Goal: Navigation & Orientation: Find specific page/section

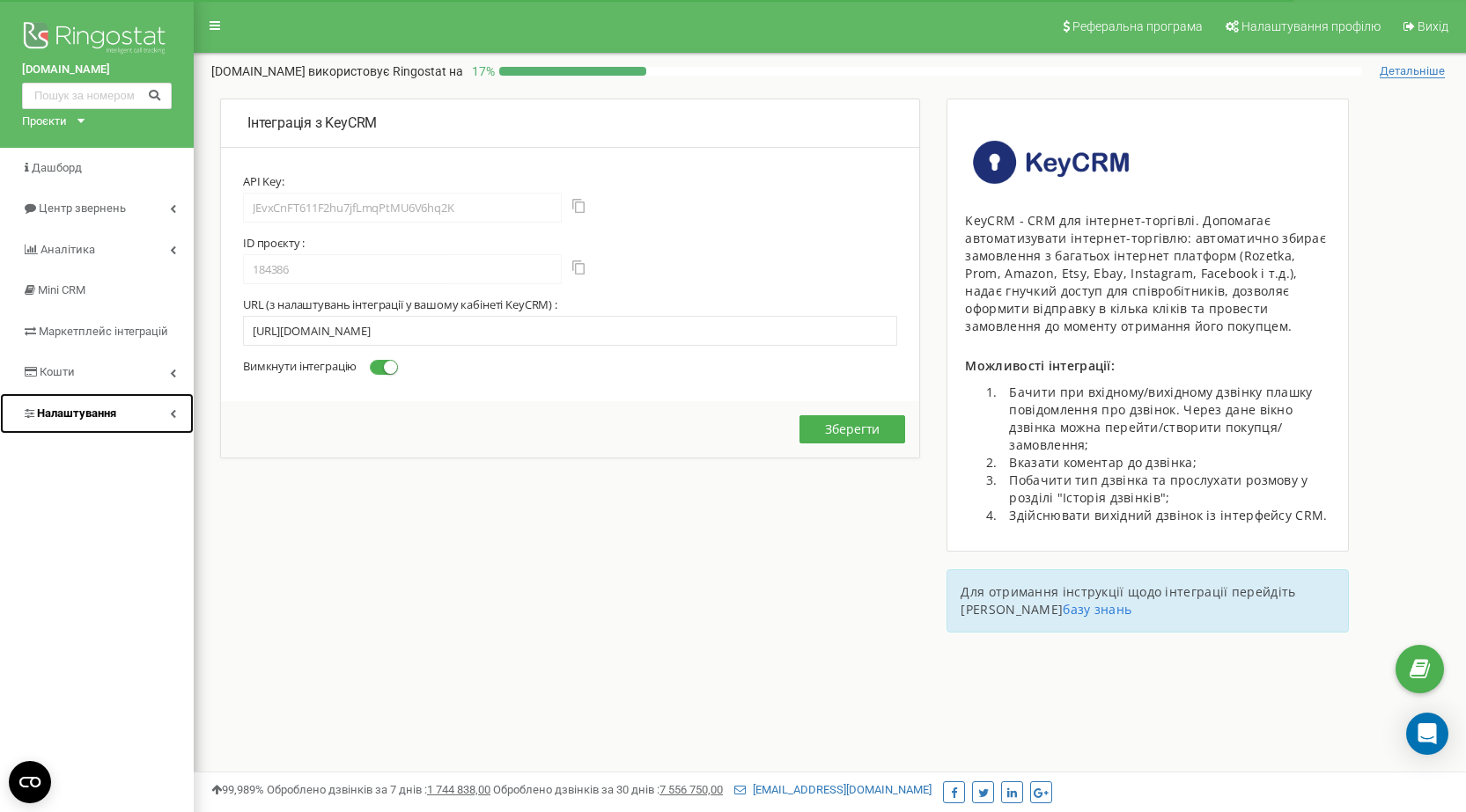
click at [178, 408] on link "Налаштування" at bounding box center [96, 413] width 193 height 41
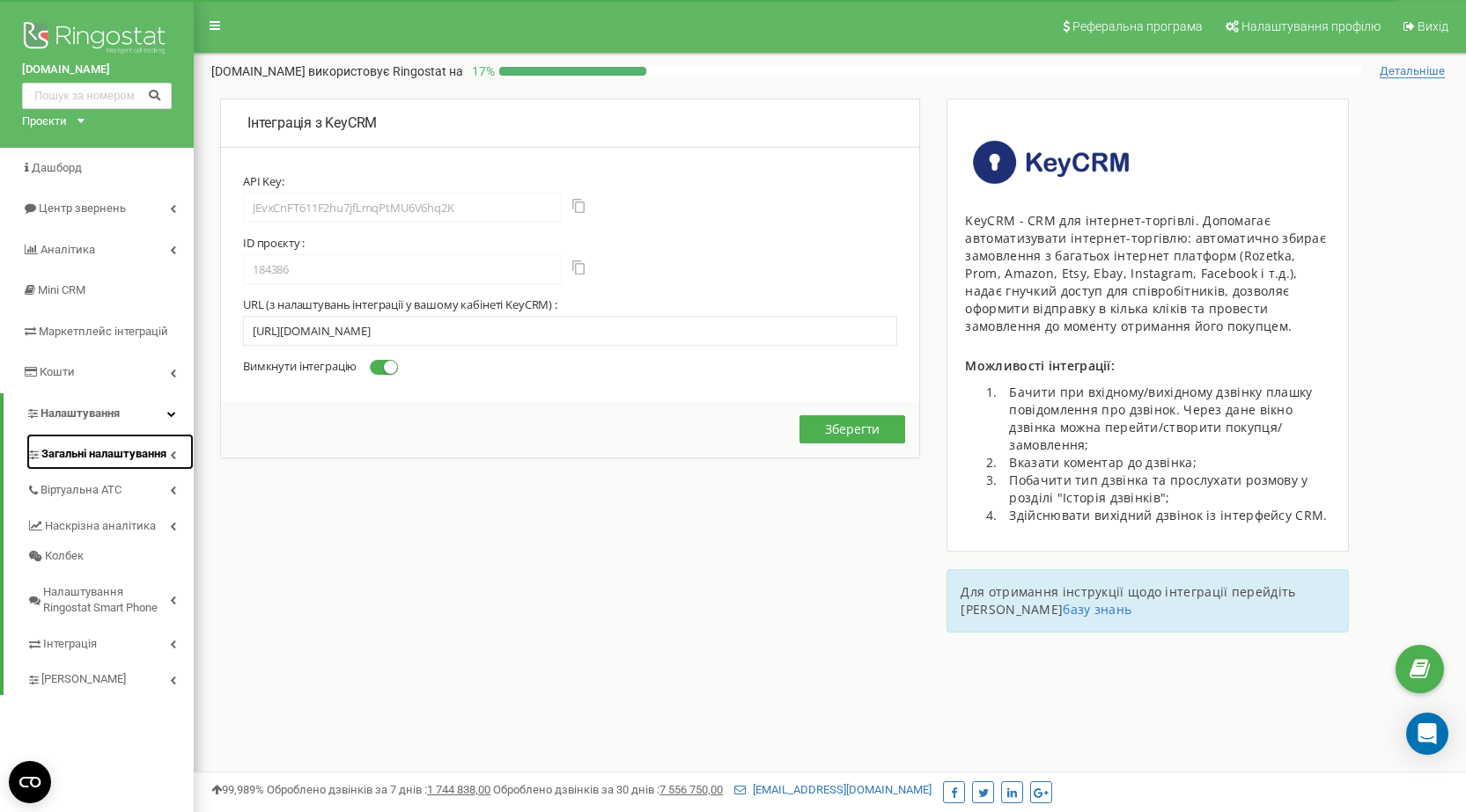
click at [133, 467] on link "Загальні налаштування" at bounding box center [109, 452] width 167 height 36
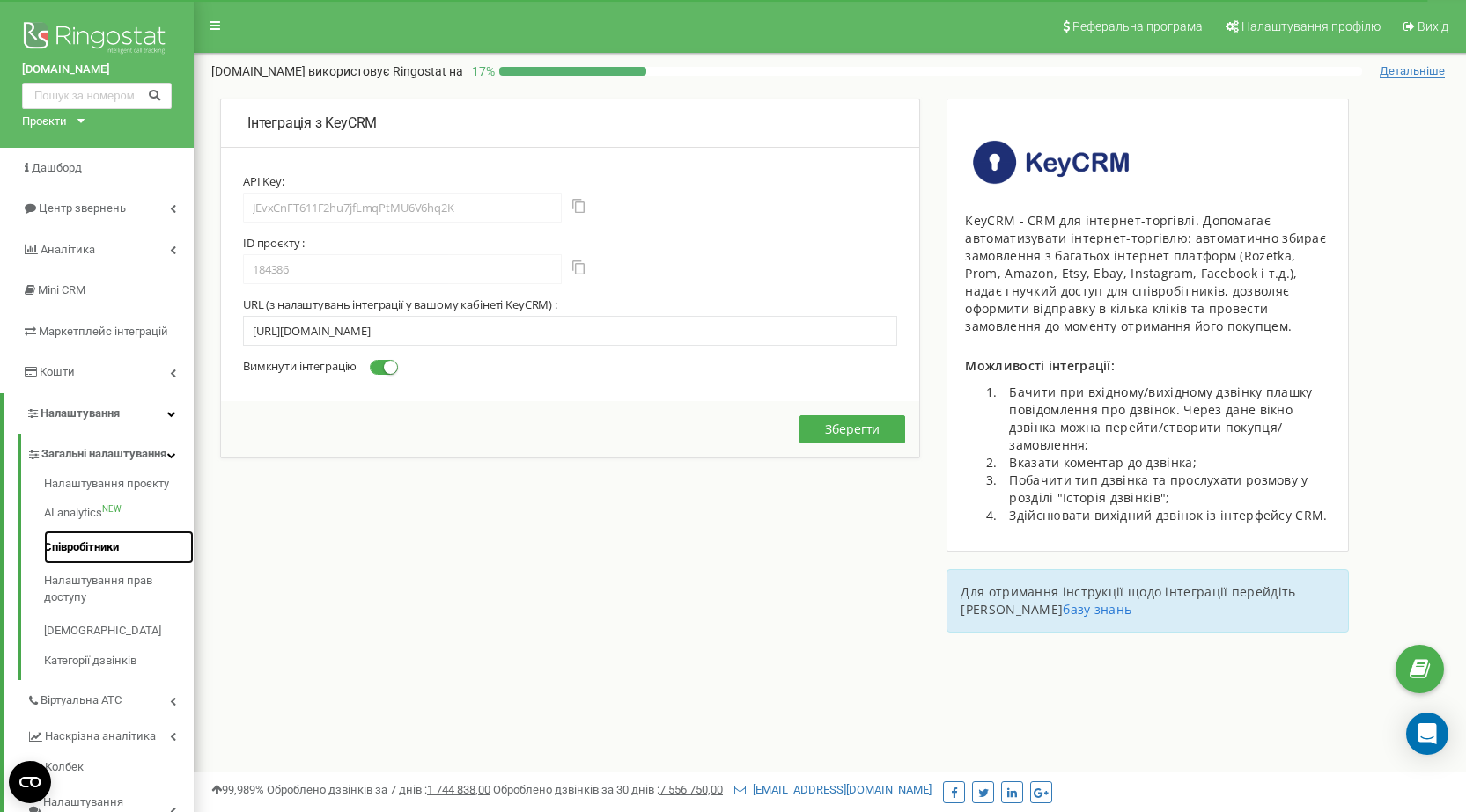
click at [108, 564] on link "Співробітники" at bounding box center [119, 548] width 149 height 35
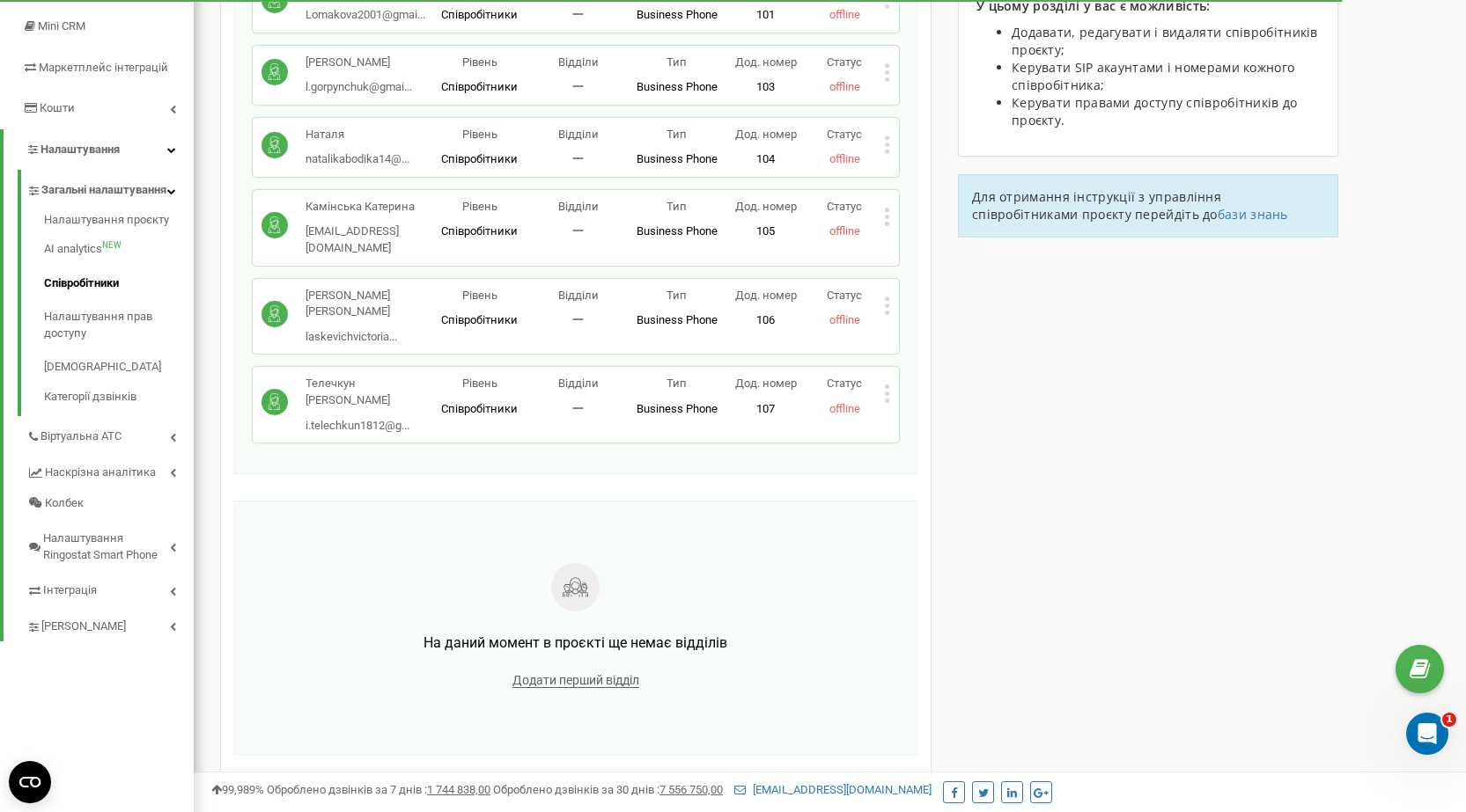
scroll to position [301, 0]
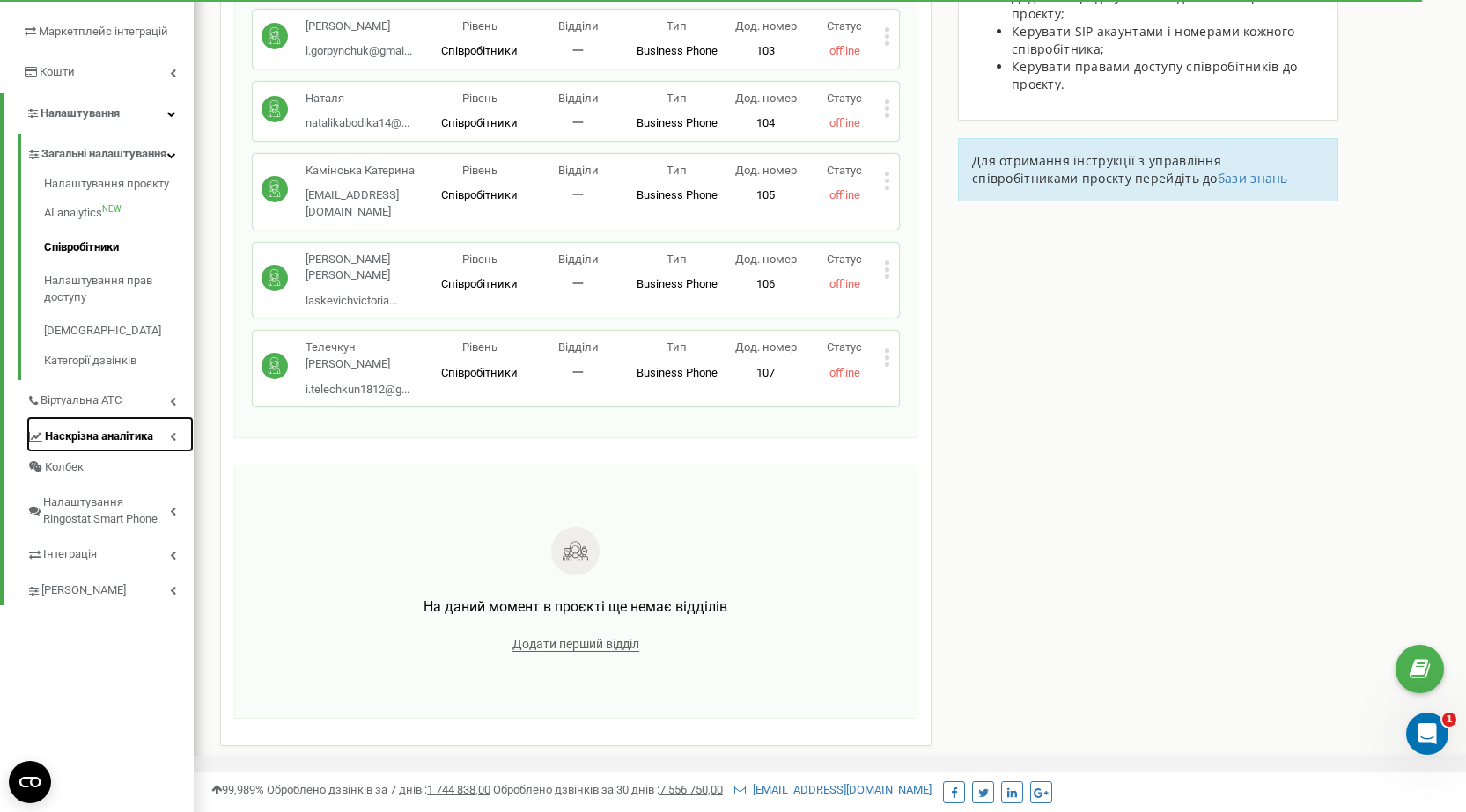
click at [147, 441] on link "Наскрізна аналітика" at bounding box center [109, 434] width 167 height 36
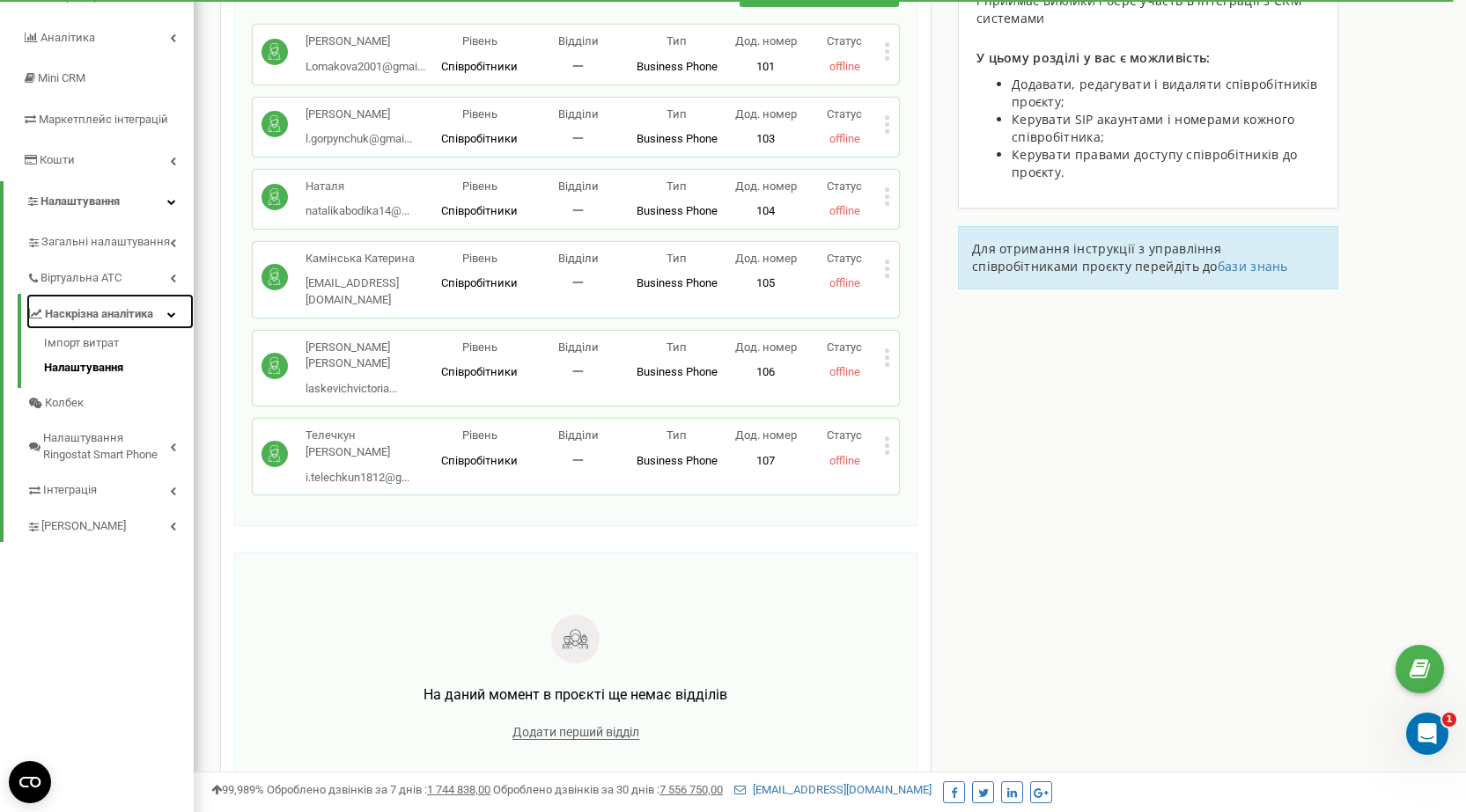
scroll to position [36, 0]
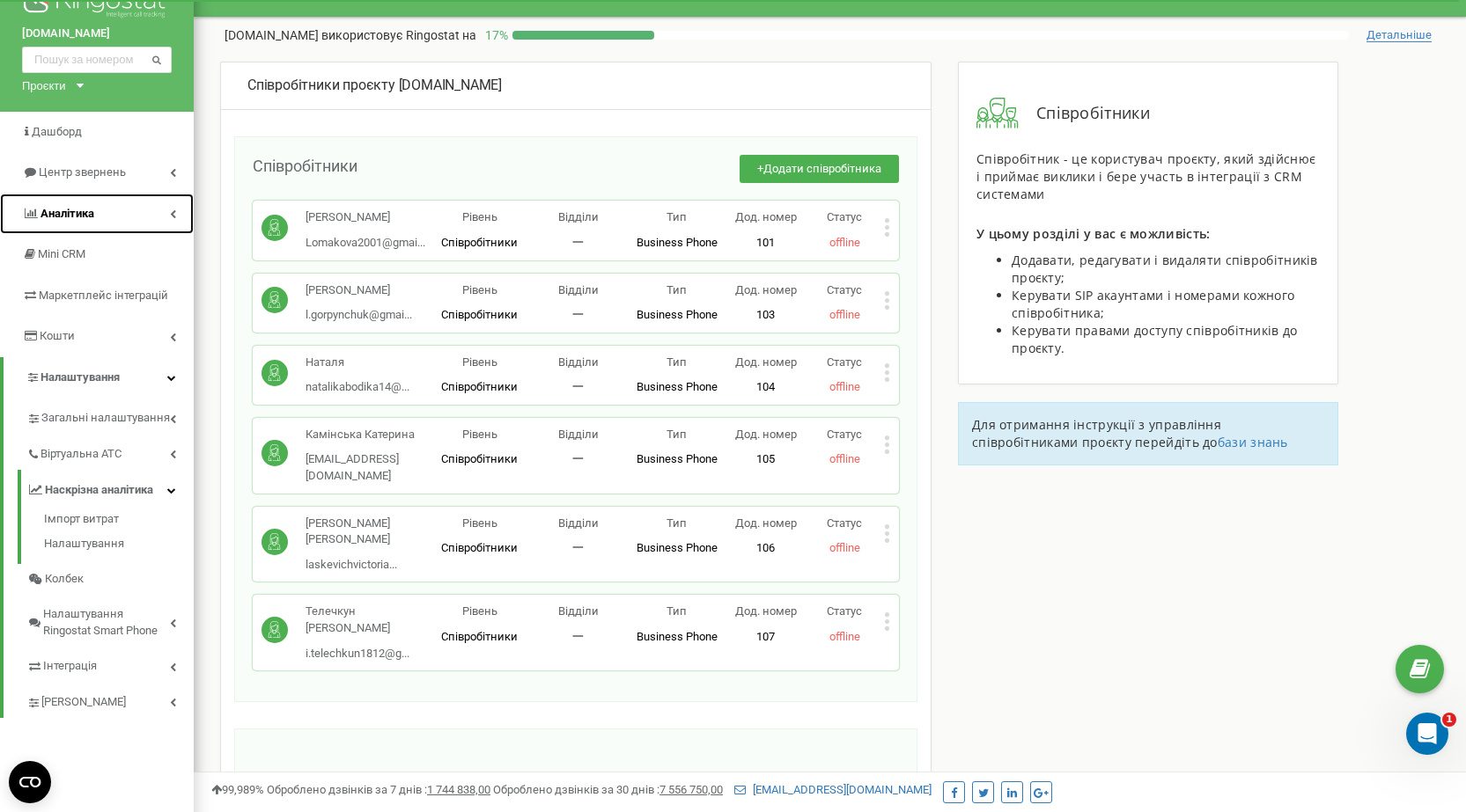
click at [81, 221] on span "Аналiтика" at bounding box center [58, 215] width 72 height 17
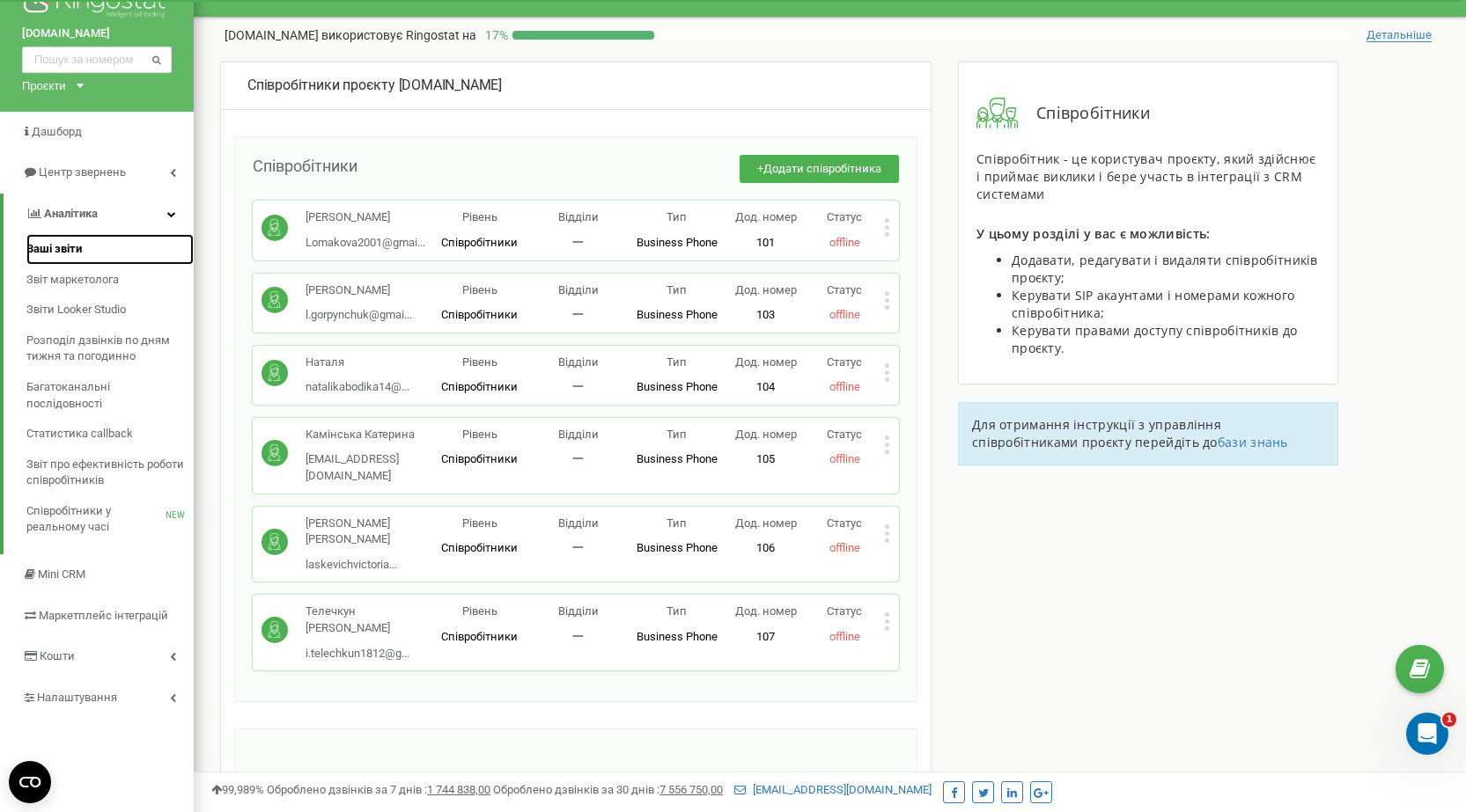
click at [73, 243] on span "Ваші звіти" at bounding box center [53, 249] width 55 height 17
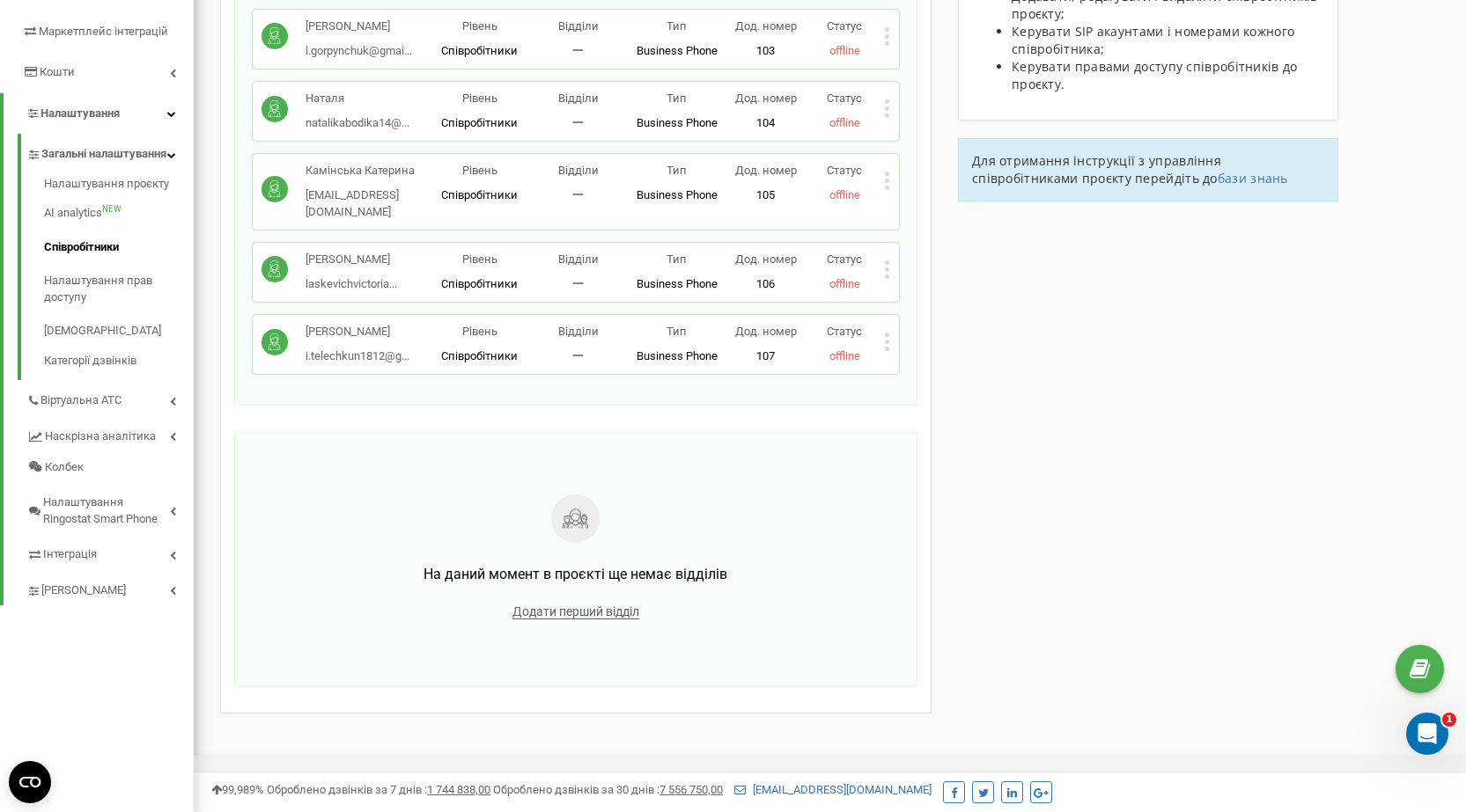
scroll to position [124, 0]
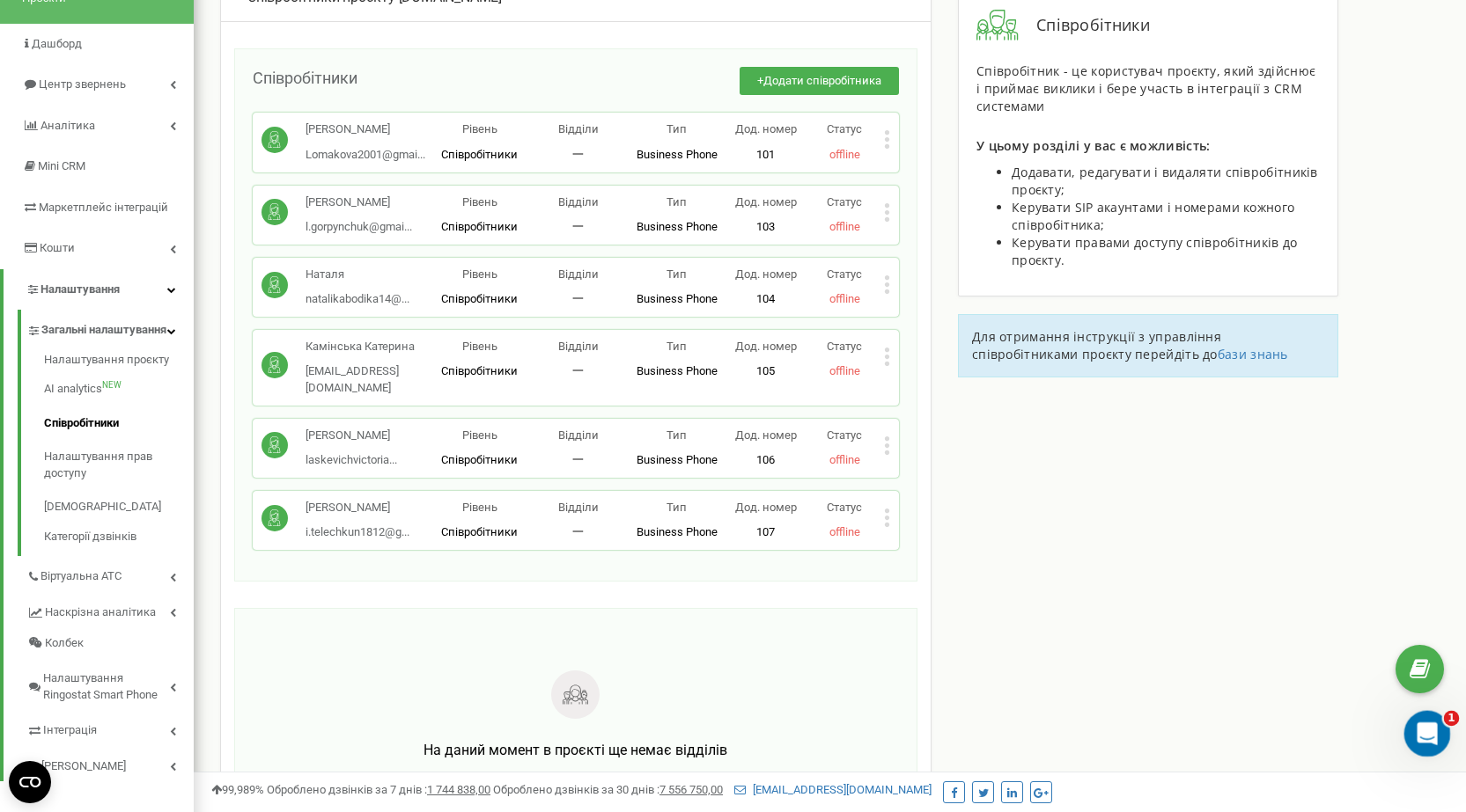
click at [1439, 723] on div "Открыть службу сообщений Intercom" at bounding box center [1425, 731] width 58 height 58
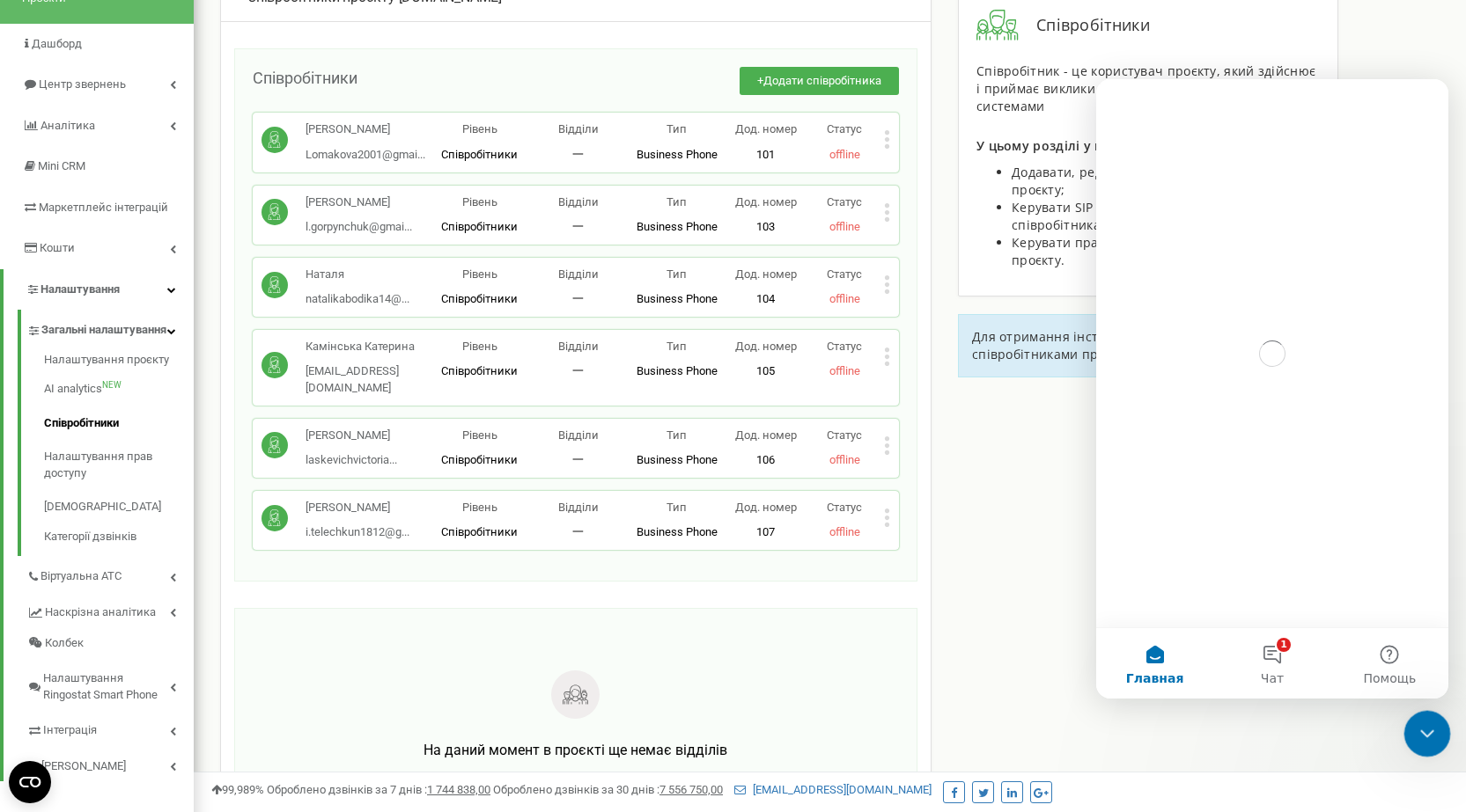
scroll to position [0, 0]
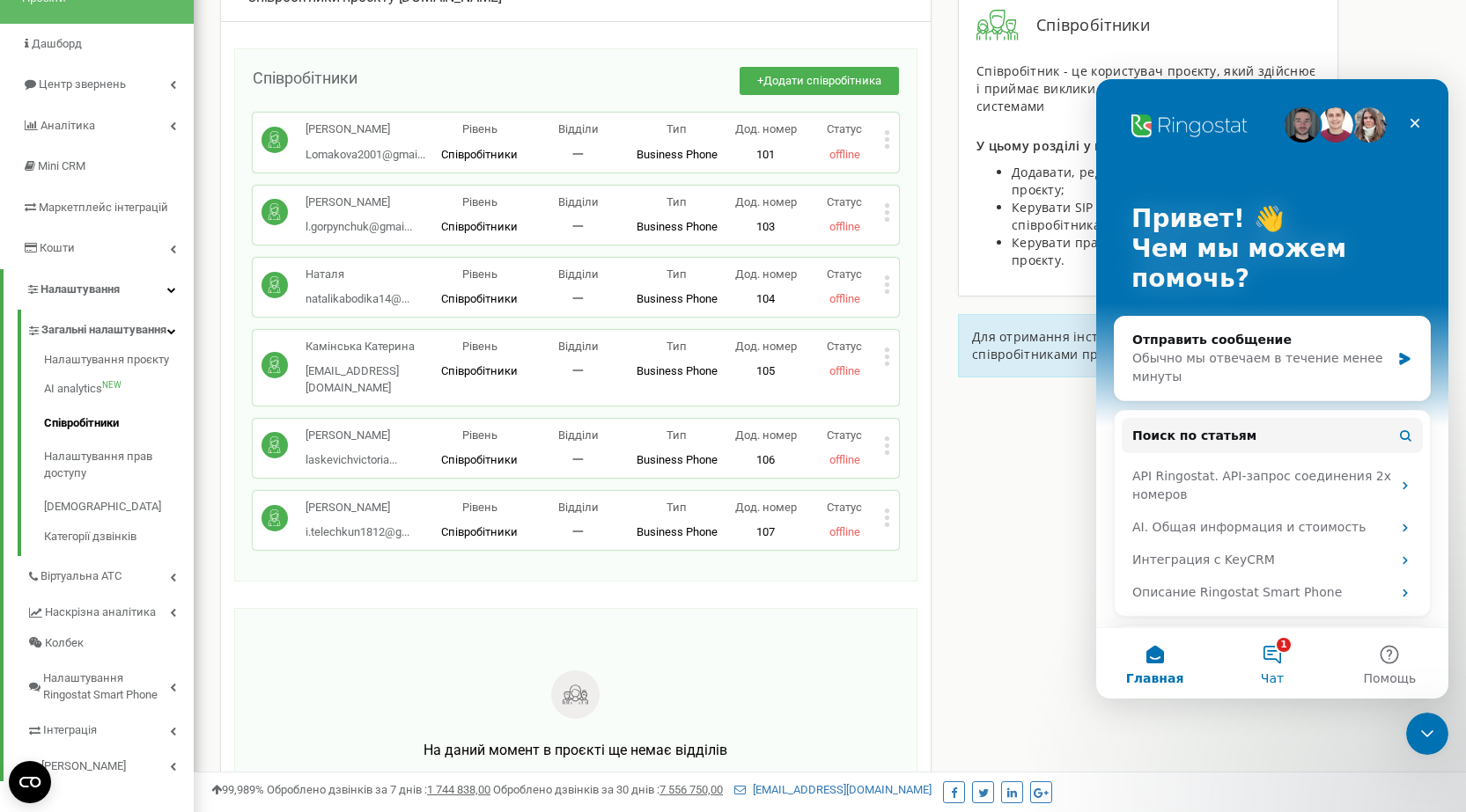
click at [1250, 669] on button "1 Чат" at bounding box center [1271, 663] width 117 height 70
